Goal: Task Accomplishment & Management: Use online tool/utility

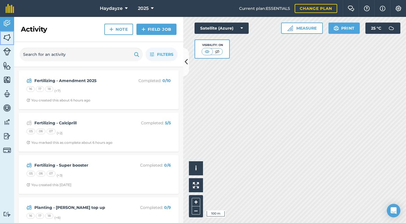
click at [5, 37] on img at bounding box center [7, 37] width 8 height 8
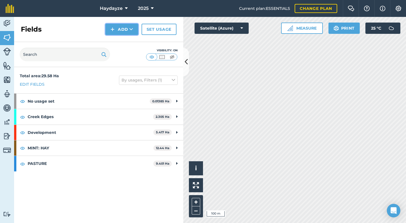
click at [126, 28] on button "Add" at bounding box center [121, 29] width 33 height 11
click at [126, 40] on link "Draw" at bounding box center [121, 42] width 31 height 12
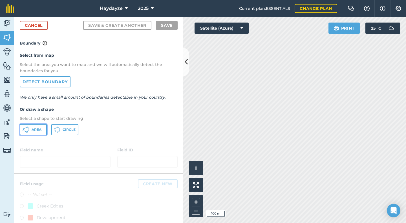
click at [38, 128] on span "Area" at bounding box center [37, 129] width 10 height 5
